Goal: Navigation & Orientation: Find specific page/section

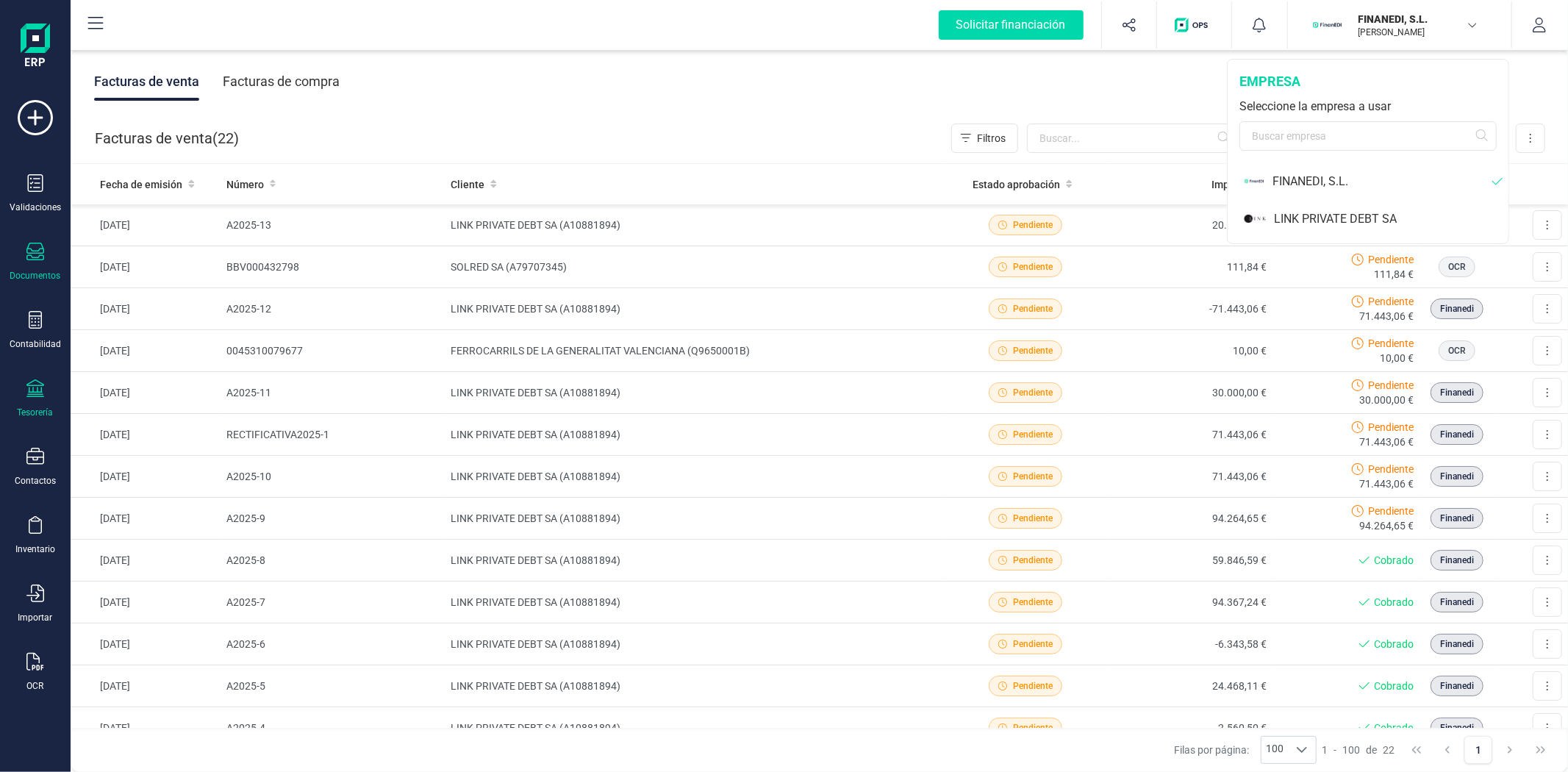
click at [32, 409] on div "Tesorería" at bounding box center [36, 412] width 36 height 12
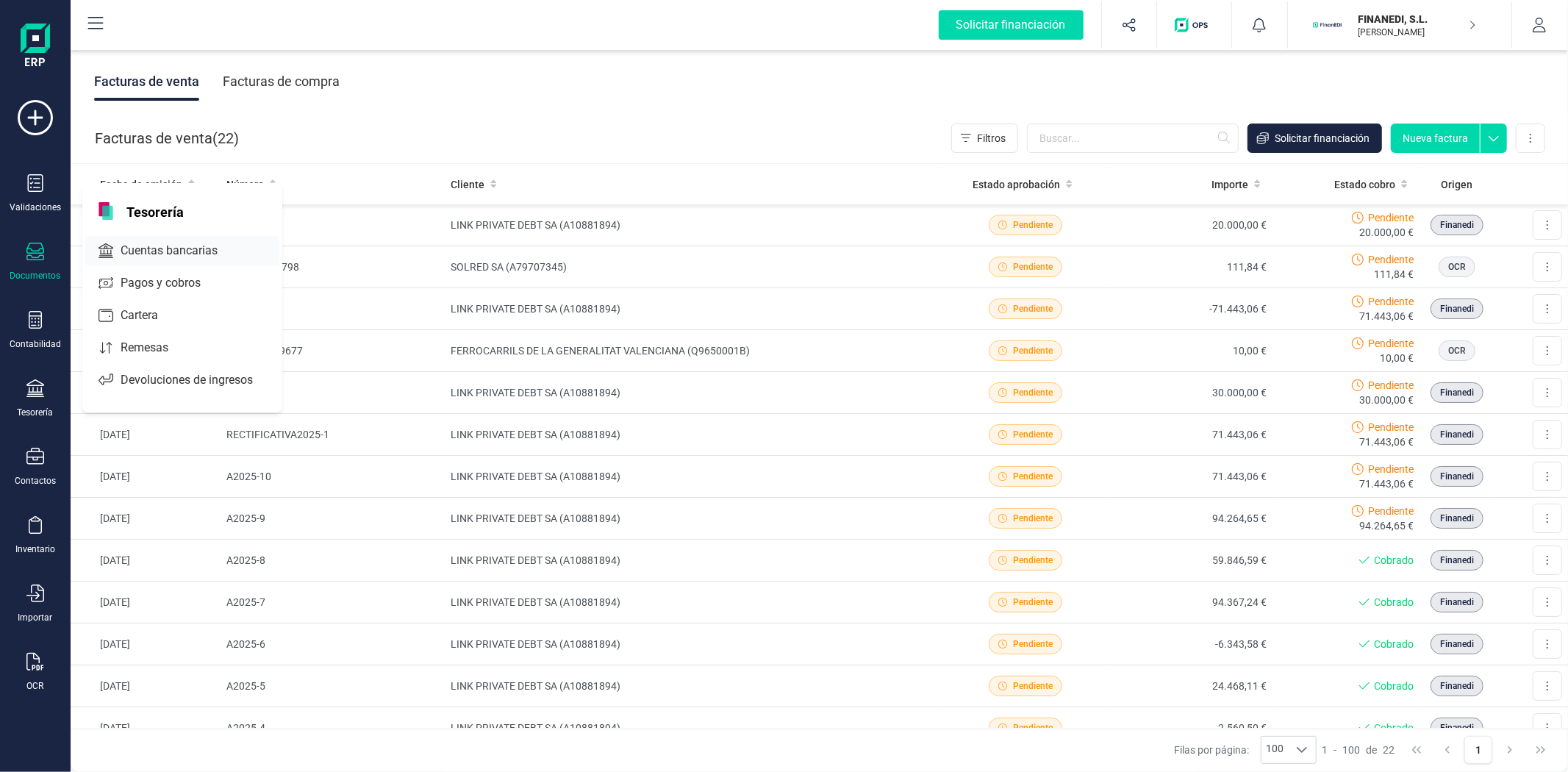
click at [143, 250] on span "Cuentas bancarias" at bounding box center [178, 250] width 129 height 18
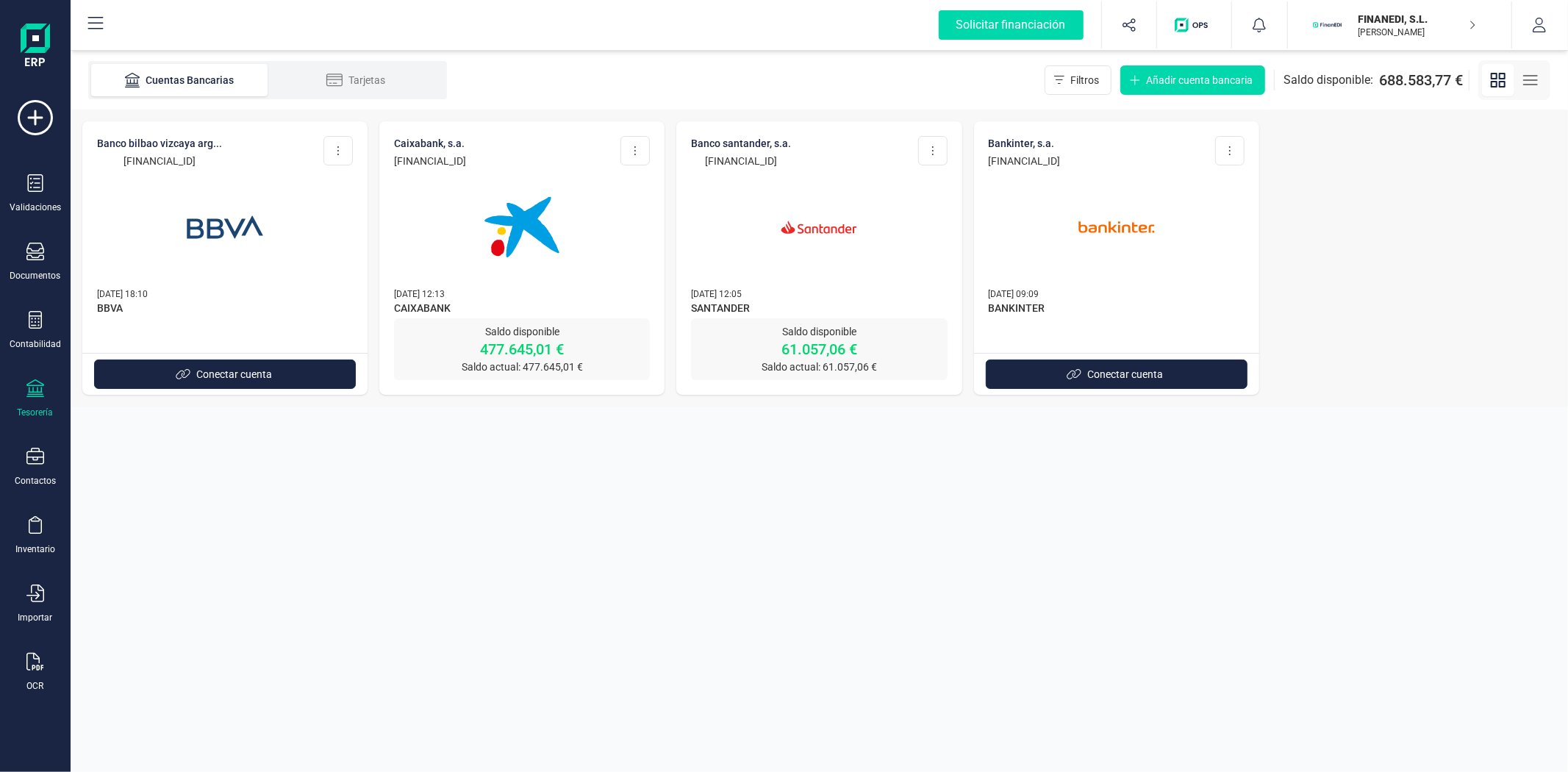
click at [898, 358] on p "61.057,06 €" at bounding box center [819, 349] width 256 height 20
click at [821, 274] on img at bounding box center [819, 227] width 124 height 124
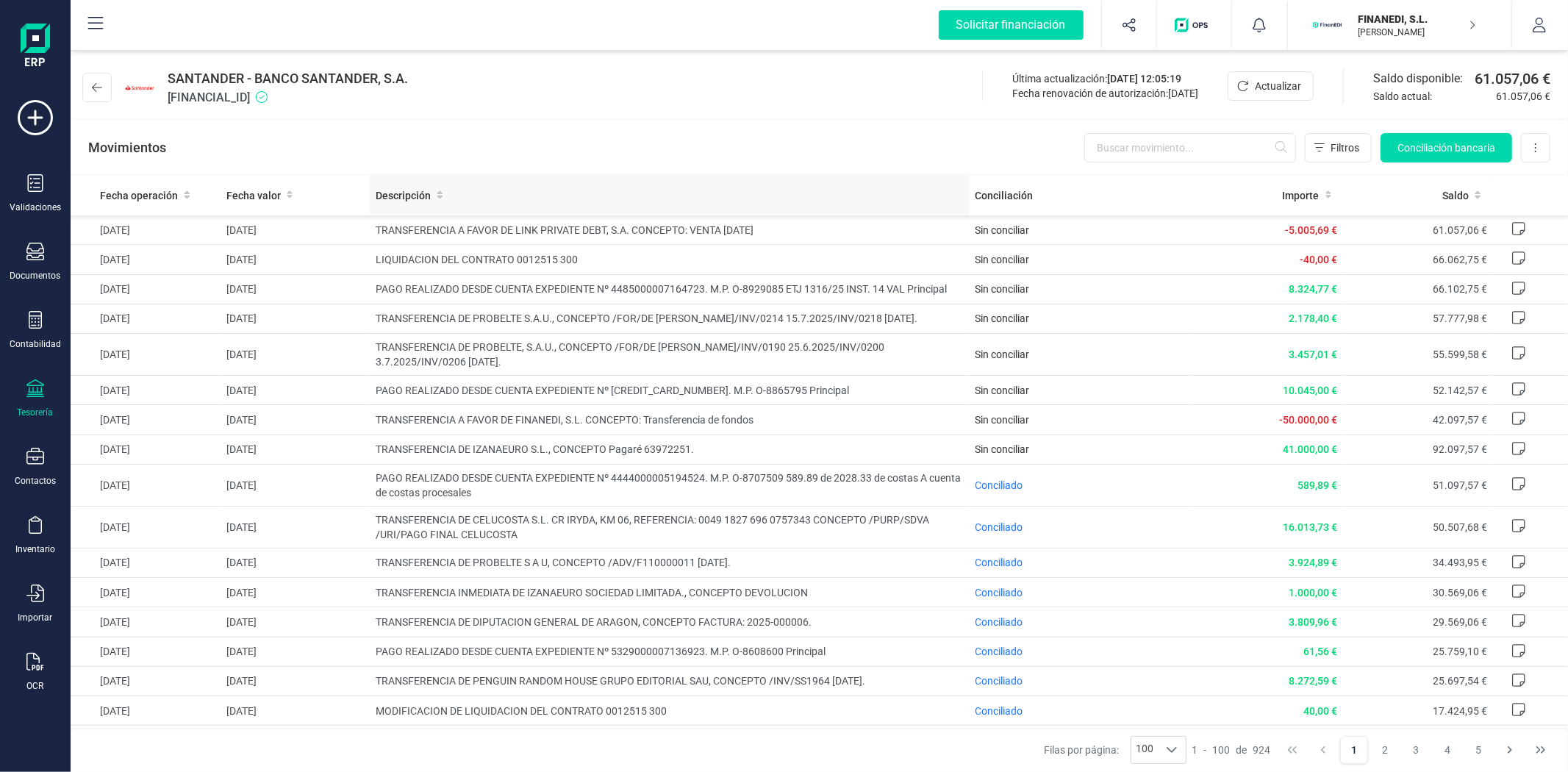
click at [709, 182] on th "Descripción" at bounding box center [670, 195] width 600 height 40
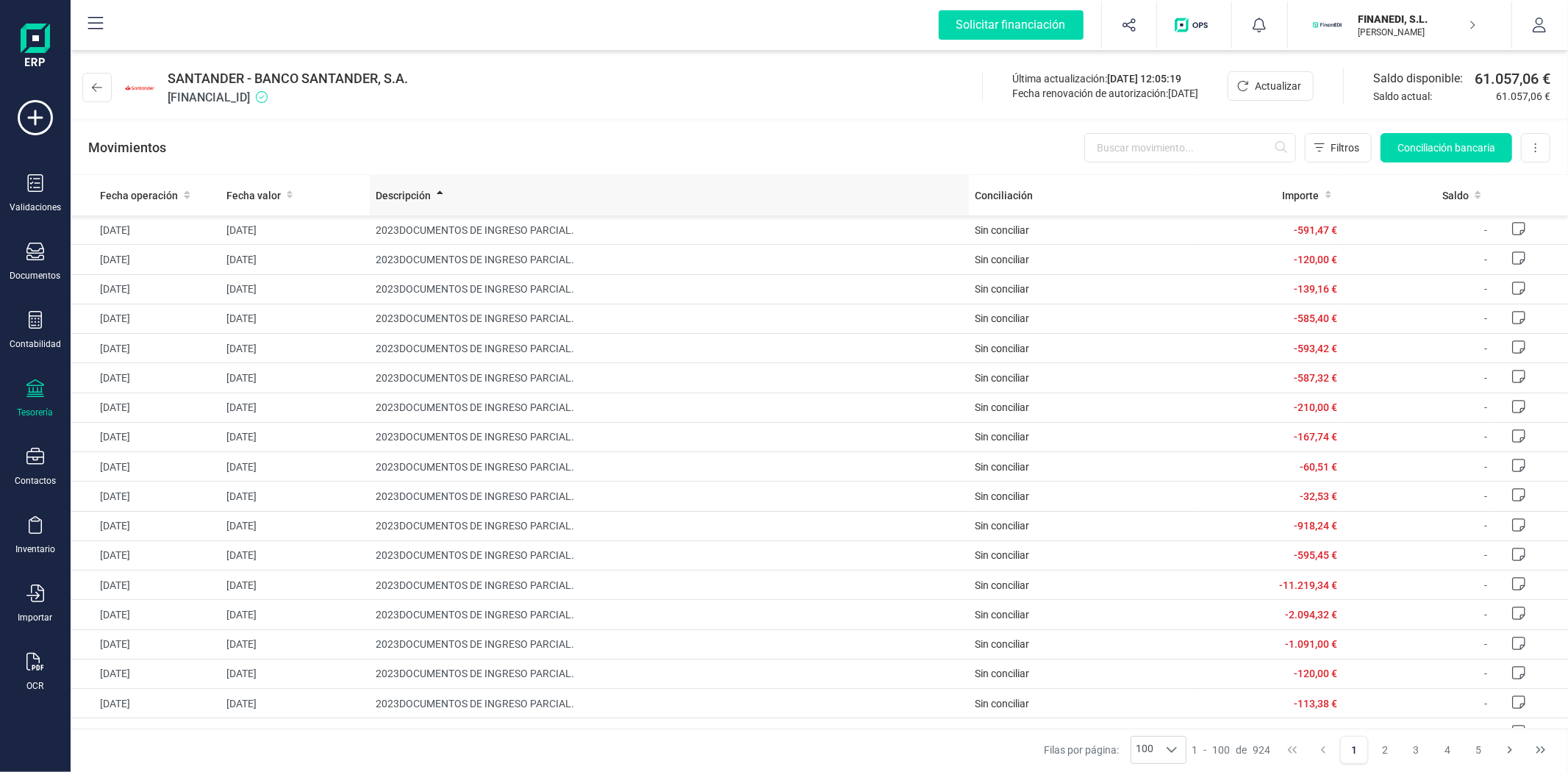
click at [709, 182] on th "Descripción" at bounding box center [670, 195] width 600 height 40
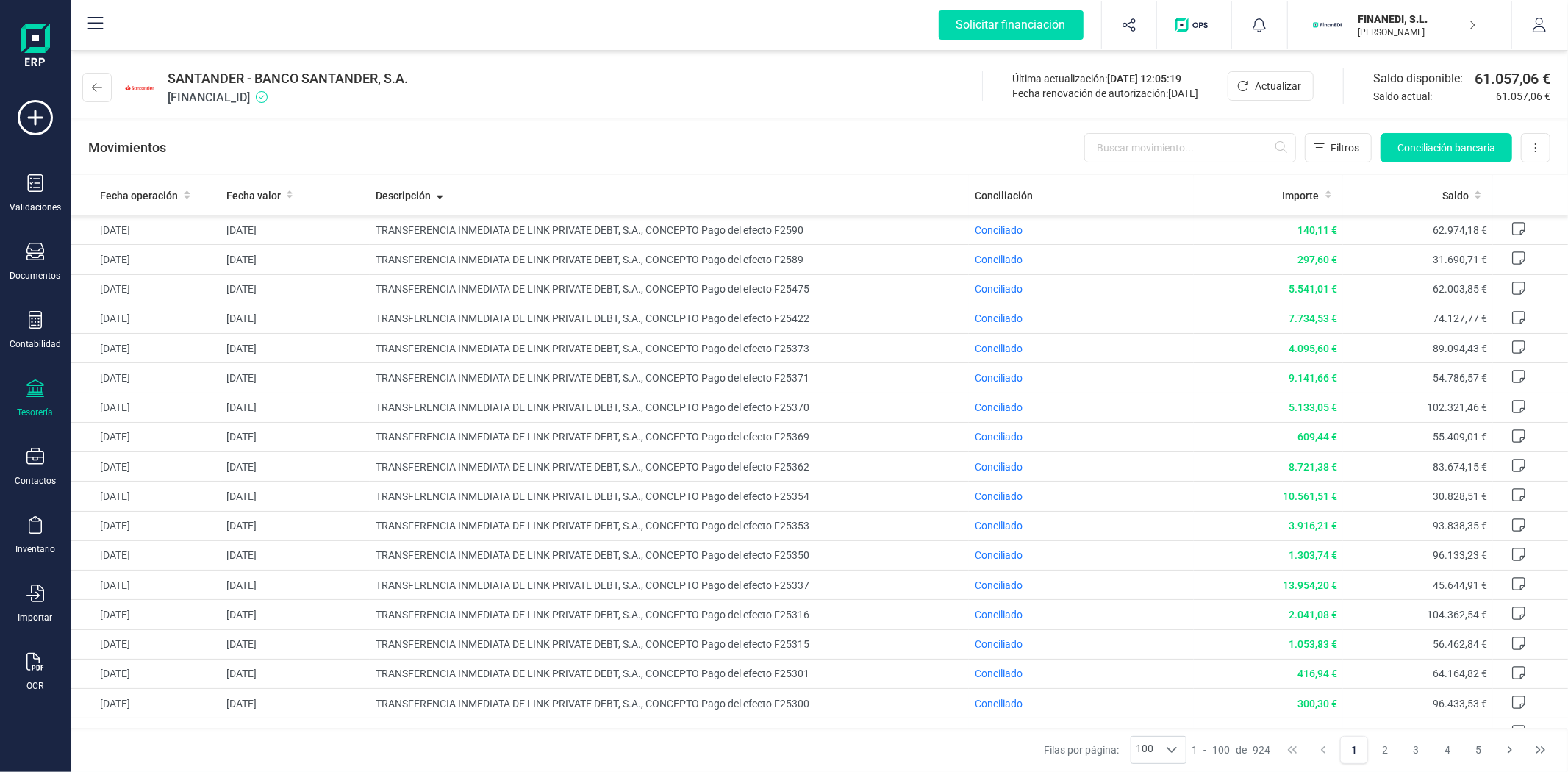
click at [932, 144] on div "Movimientos Filtros Conciliación bancaria Descargar Excel Eliminar cuenta" at bounding box center [819, 148] width 1497 height 53
